Goal: Task Accomplishment & Management: Complete application form

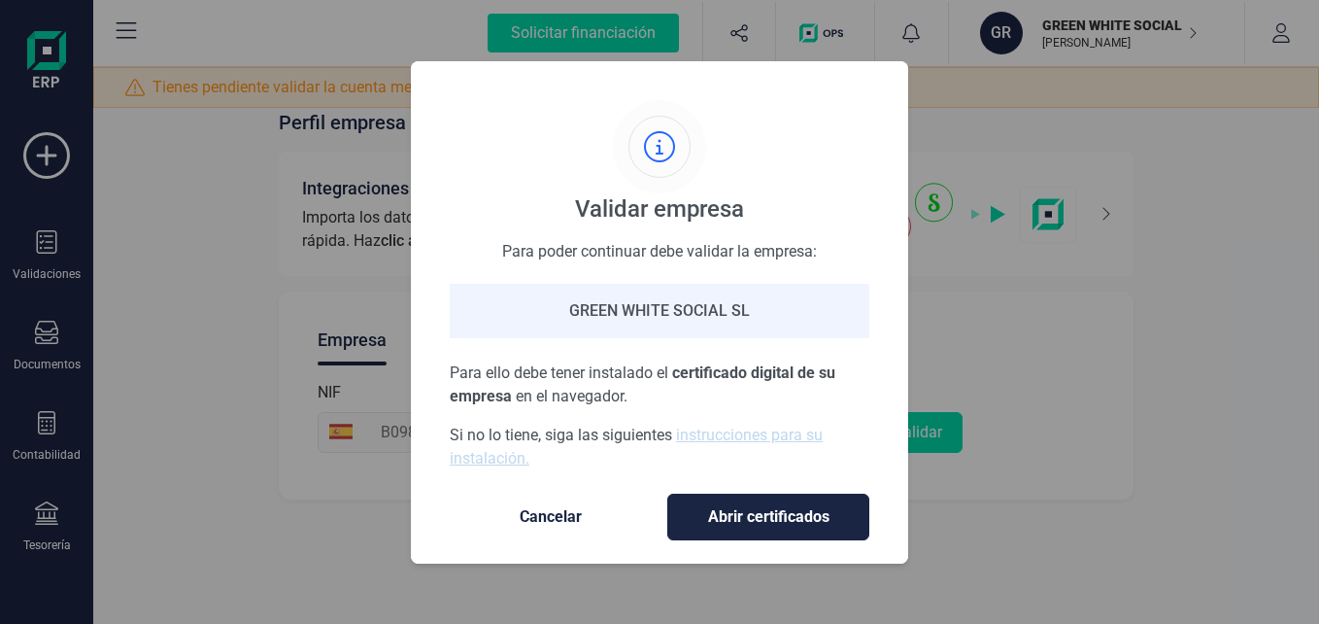
click at [1107, 318] on div "Validar empresa Para poder continuar debe validar la empresa: [PERSON_NAME] [PE…" at bounding box center [659, 312] width 1319 height 624
drag, startPoint x: 799, startPoint y: 102, endPoint x: 778, endPoint y: 106, distance: 20.8
click at [778, 106] on div "Validar empresa Para poder continuar debe validar la empresa: [PERSON_NAME] [PE…" at bounding box center [660, 285] width 420 height 370
click at [573, 507] on span "Cancelar" at bounding box center [550, 516] width 163 height 23
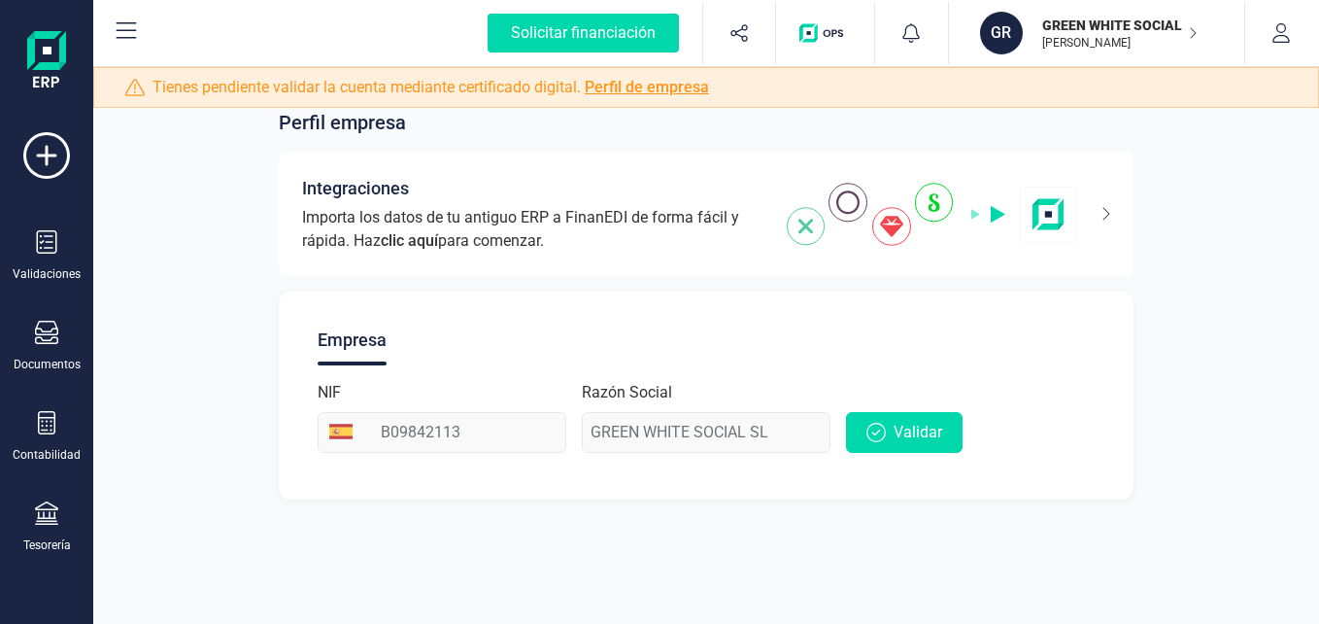
click at [672, 87] on link "Perfil de empresa" at bounding box center [647, 87] width 124 height 18
click at [583, 35] on div "Solicitar financiación" at bounding box center [583, 33] width 191 height 39
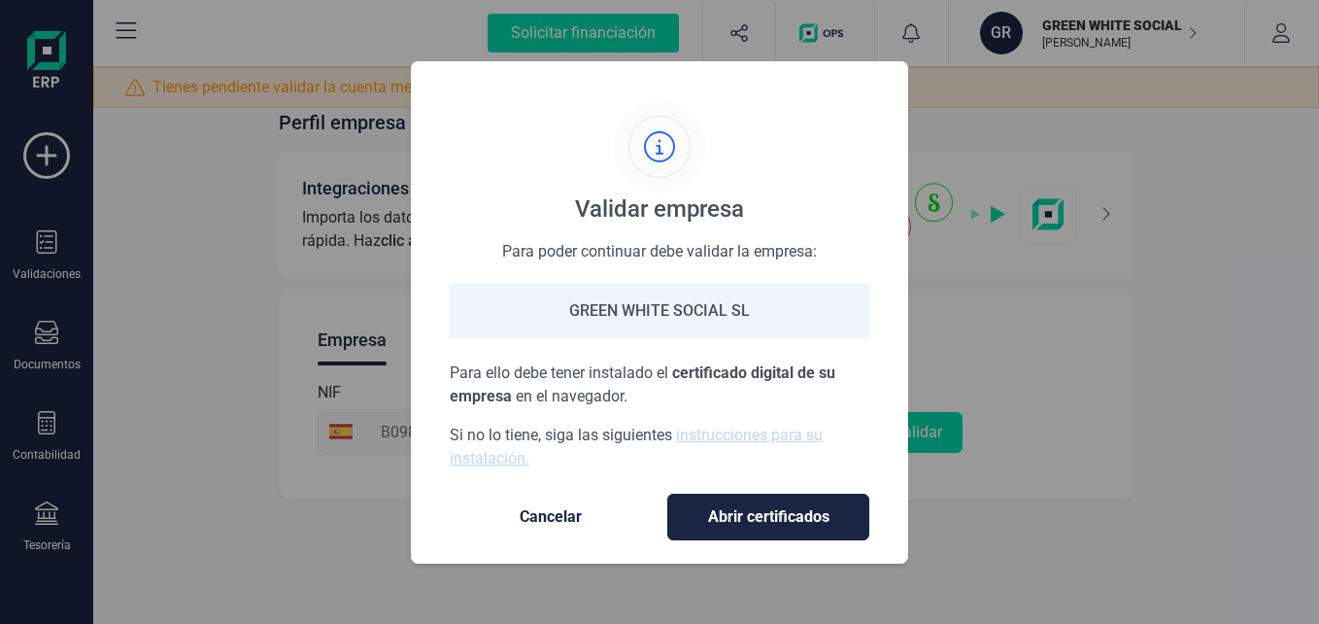
drag, startPoint x: 1179, startPoint y: 273, endPoint x: 535, endPoint y: 504, distance: 684.3
click at [1179, 274] on div "Validar empresa Para poder continuar debe validar la empresa: [PERSON_NAME] [PE…" at bounding box center [659, 312] width 1319 height 624
click at [551, 507] on span "Cancelar" at bounding box center [550, 516] width 163 height 23
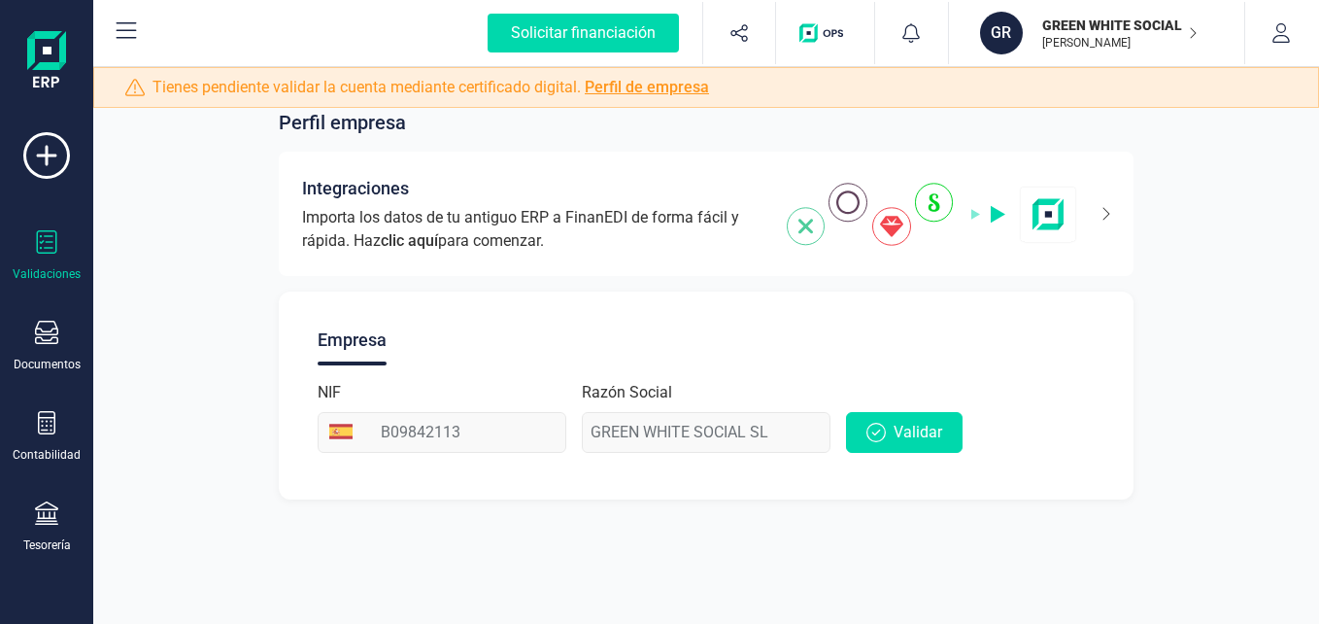
click at [54, 253] on icon at bounding box center [47, 241] width 20 height 23
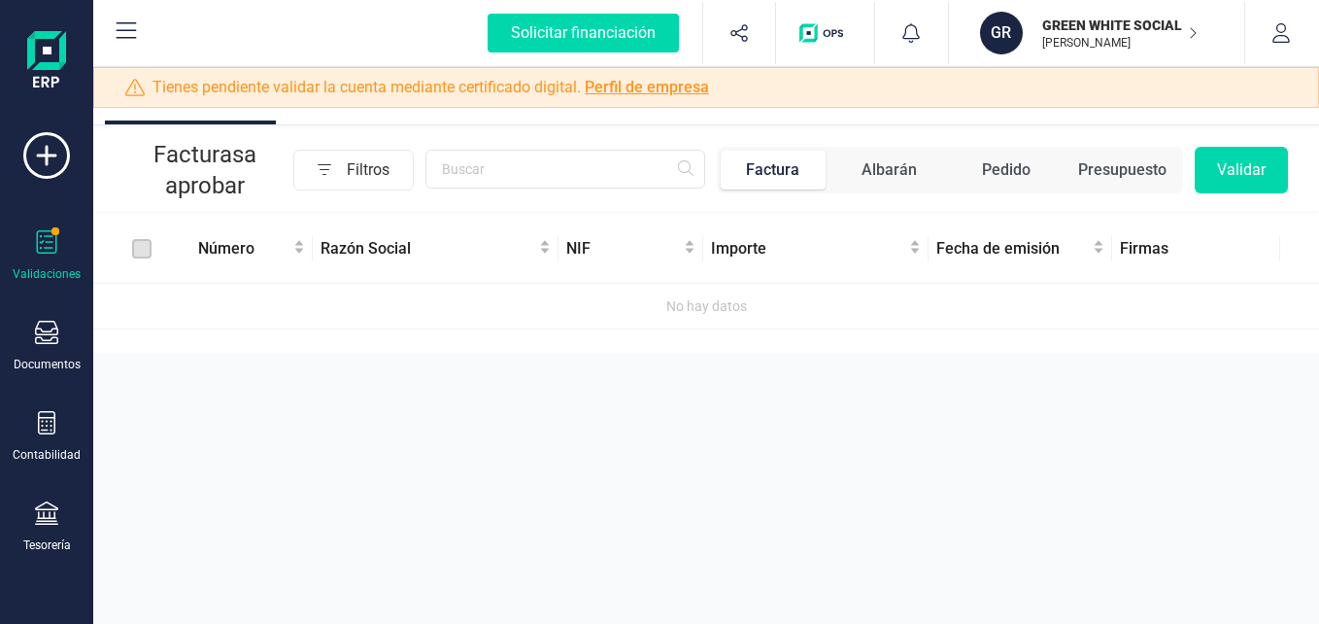
click at [1182, 31] on p "GREEN WHITE SOCIAL SL" at bounding box center [1119, 25] width 155 height 19
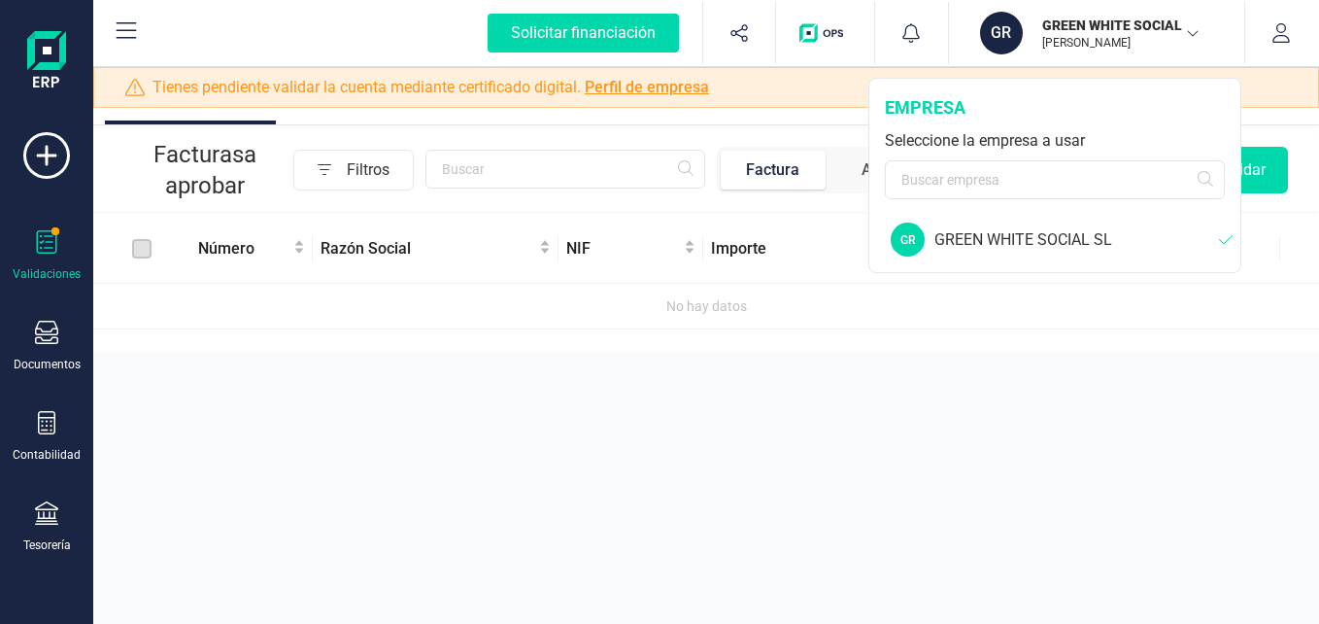
click at [1182, 31] on p "GREEN WHITE SOCIAL SL" at bounding box center [1119, 25] width 155 height 19
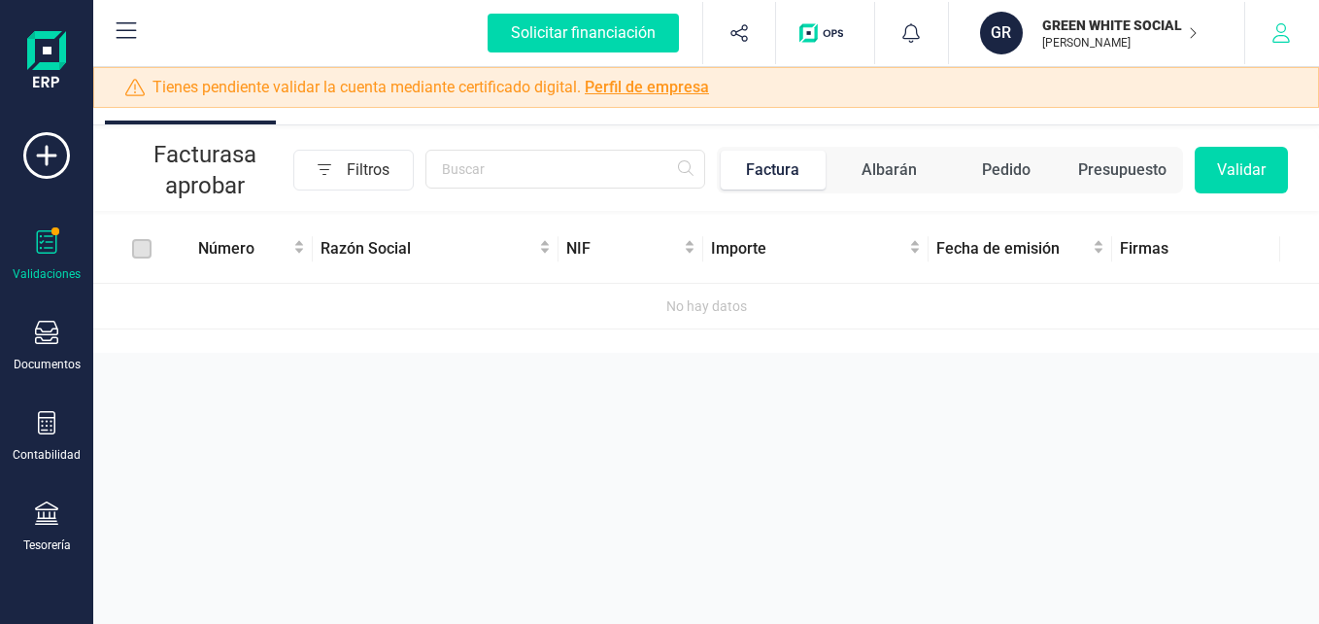
click at [1268, 26] on button "button" at bounding box center [1281, 33] width 73 height 62
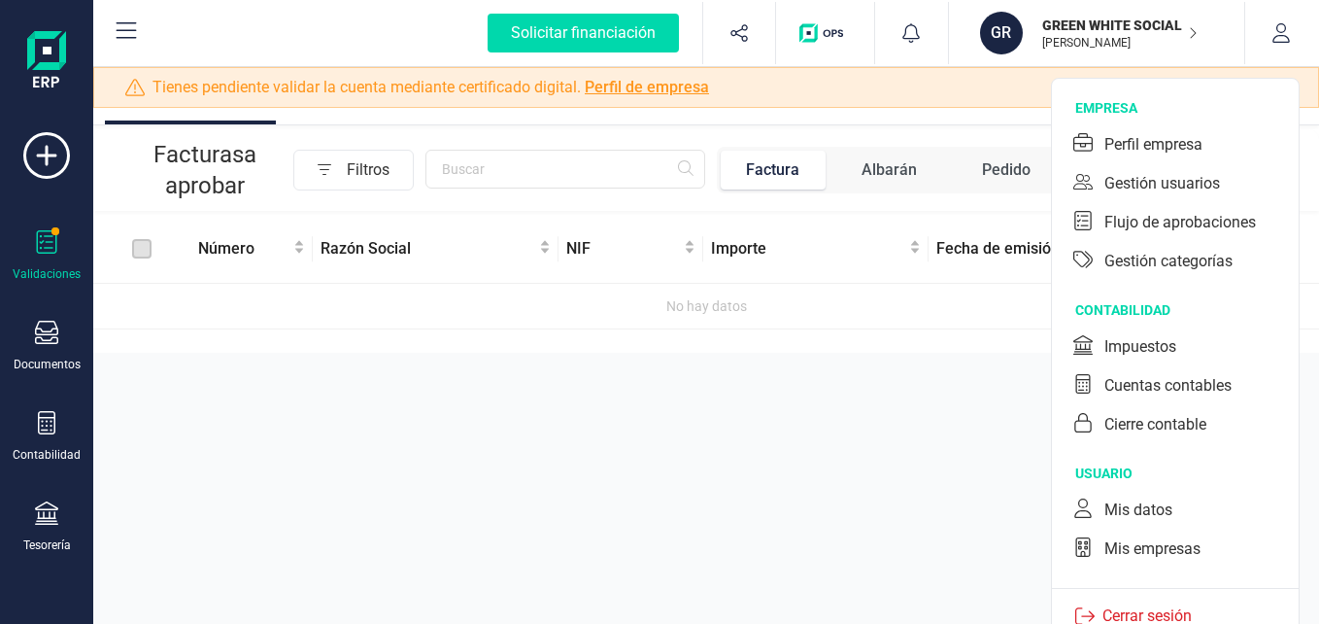
click at [53, 251] on icon at bounding box center [46, 241] width 23 height 23
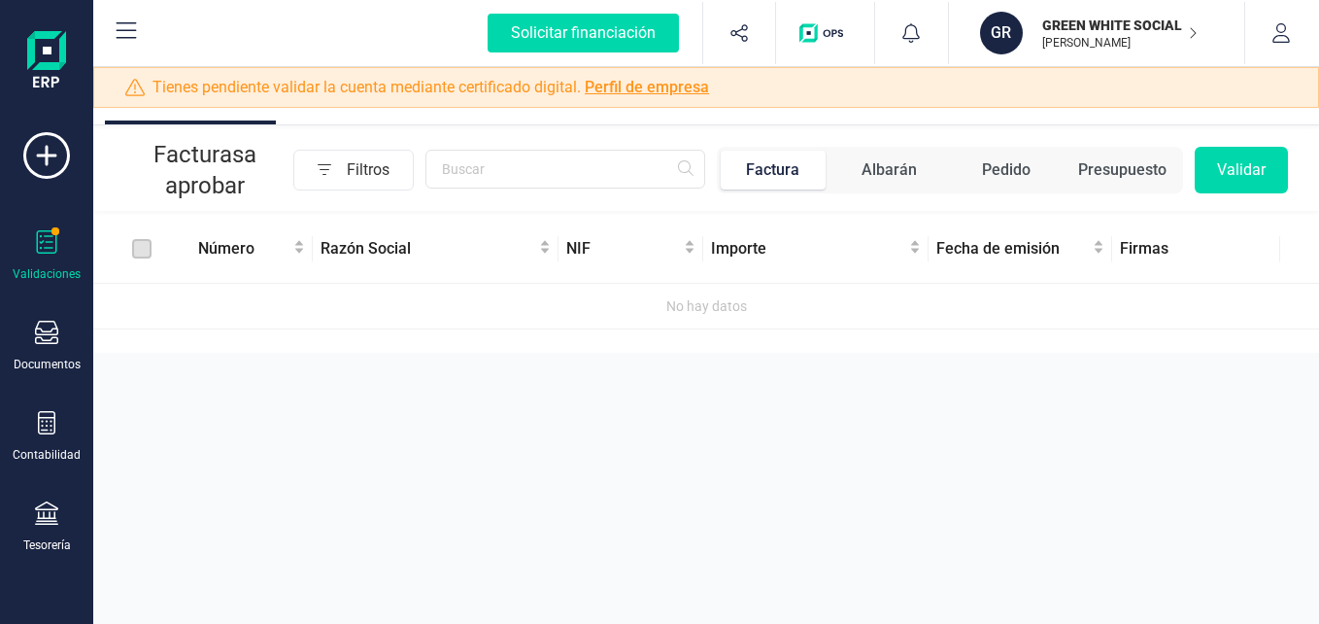
click at [54, 253] on icon at bounding box center [47, 241] width 20 height 23
click at [47, 337] on icon at bounding box center [46, 332] width 23 height 23
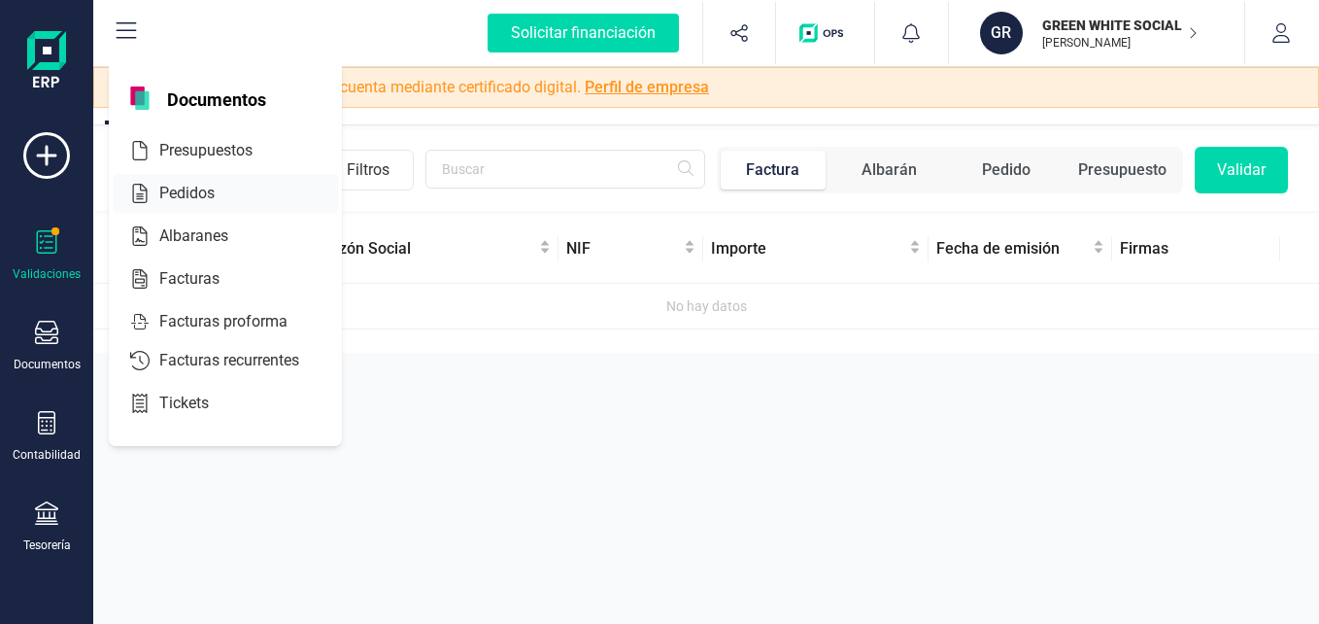
click at [189, 193] on span "Pedidos" at bounding box center [201, 193] width 98 height 23
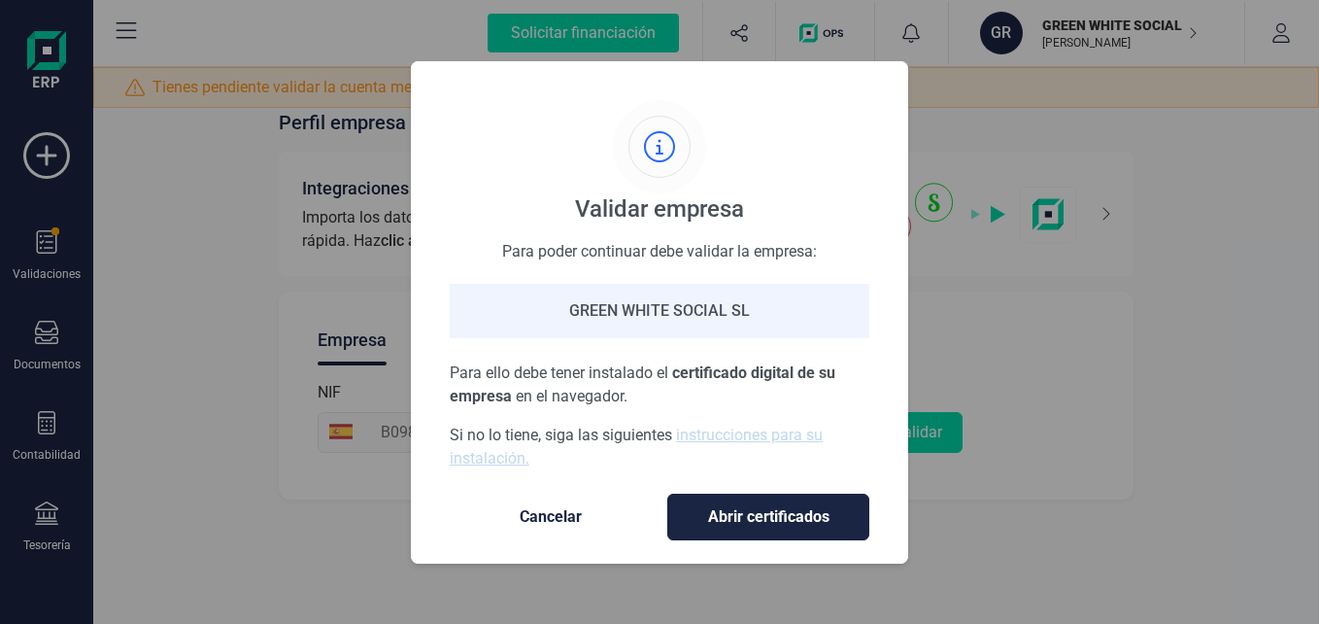
click at [514, 514] on span "Cancelar" at bounding box center [550, 516] width 163 height 23
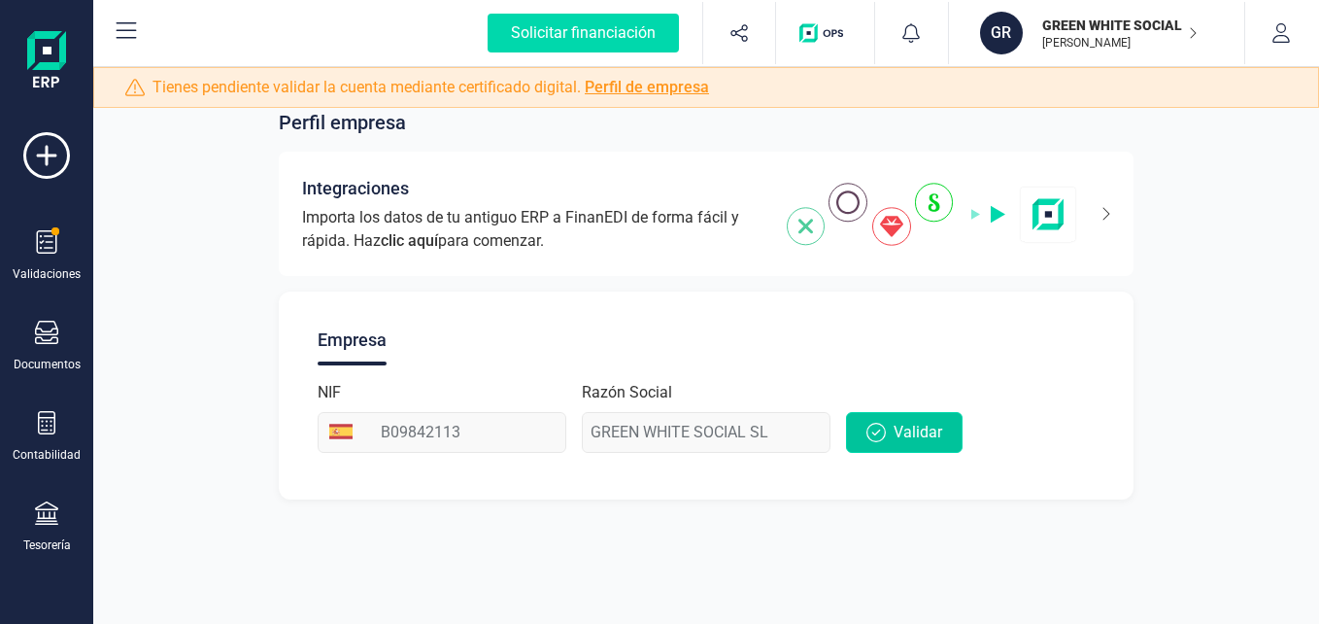
click at [903, 428] on span "Validar" at bounding box center [918, 432] width 49 height 23
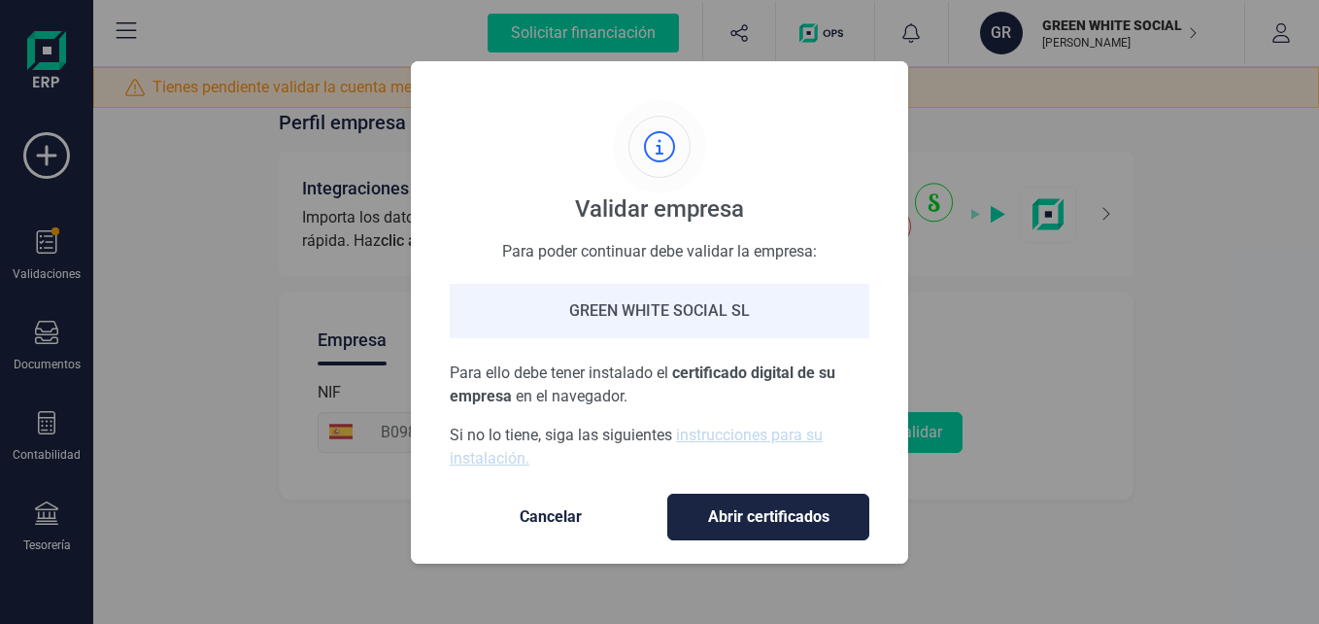
click at [19, 343] on div "Validar empresa Para poder continuar debe validar la empresa: [PERSON_NAME] [PE…" at bounding box center [659, 312] width 1319 height 624
click at [126, 302] on div "Validar empresa Para poder continuar debe validar la empresa: [PERSON_NAME] [PE…" at bounding box center [659, 312] width 1319 height 624
click at [173, 187] on div "Validar empresa Para poder continuar debe validar la empresa: [PERSON_NAME] [PE…" at bounding box center [659, 312] width 1319 height 624
click at [529, 512] on span "Cancelar" at bounding box center [550, 516] width 163 height 23
